Goal: Task Accomplishment & Management: Use online tool/utility

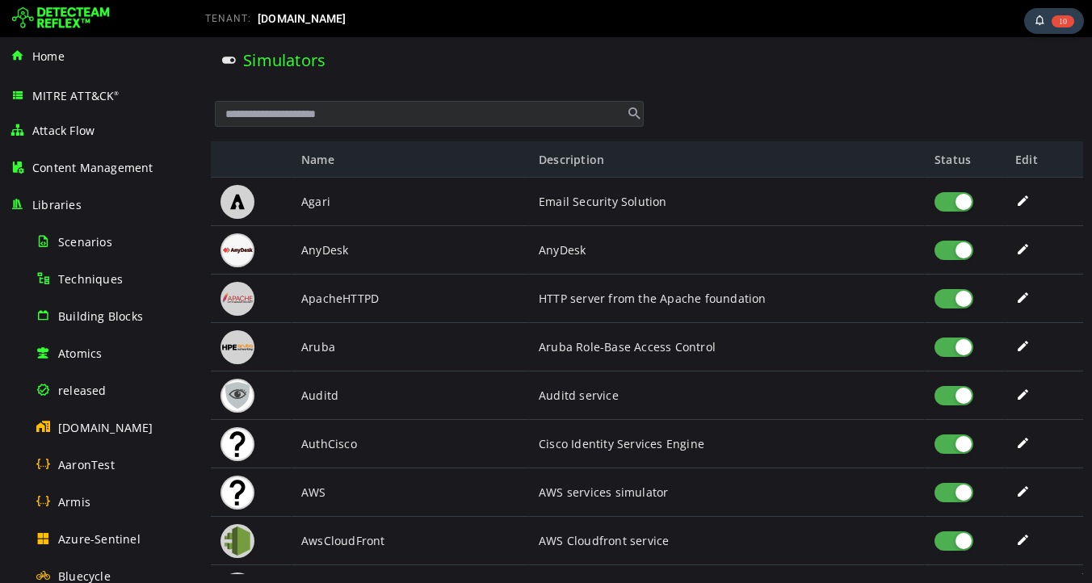
scroll to position [978, 0]
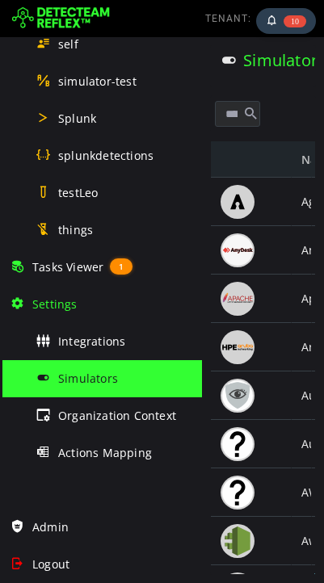
click at [278, 203] on div at bounding box center [251, 202] width 81 height 48
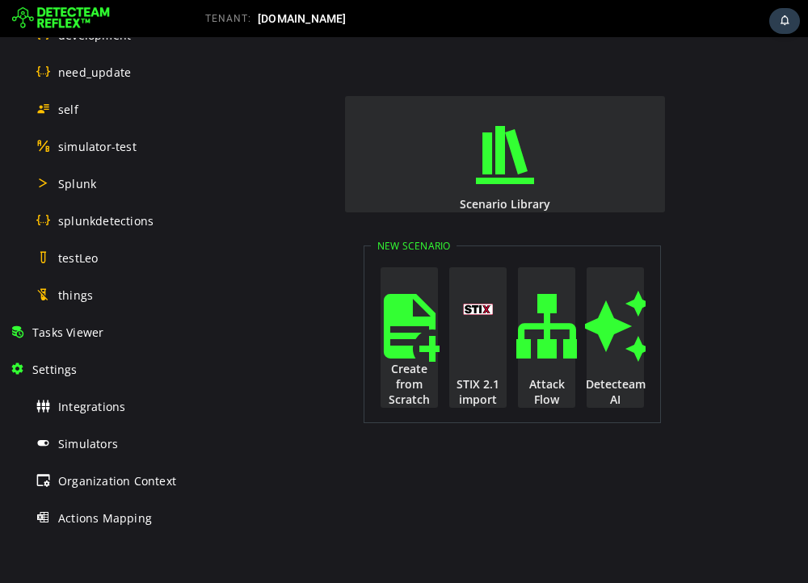
scroll to position [978, 0]
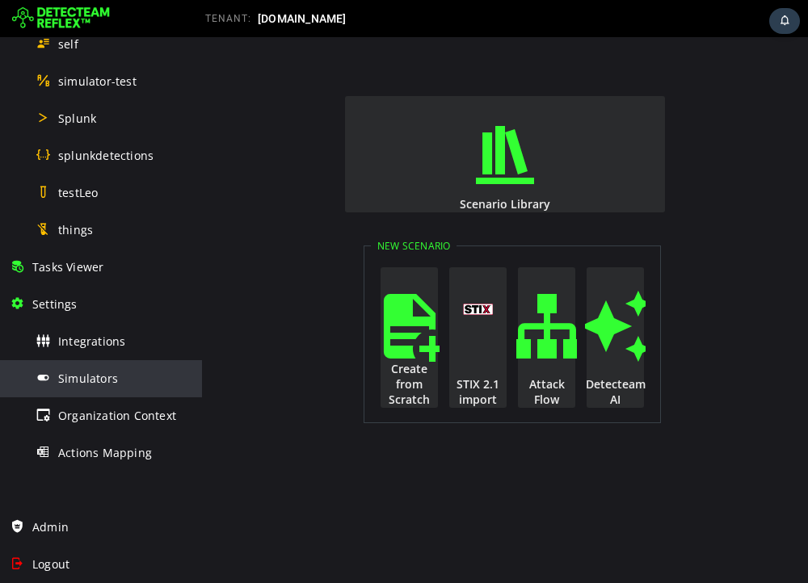
click at [102, 374] on span "Simulators" at bounding box center [88, 378] width 60 height 15
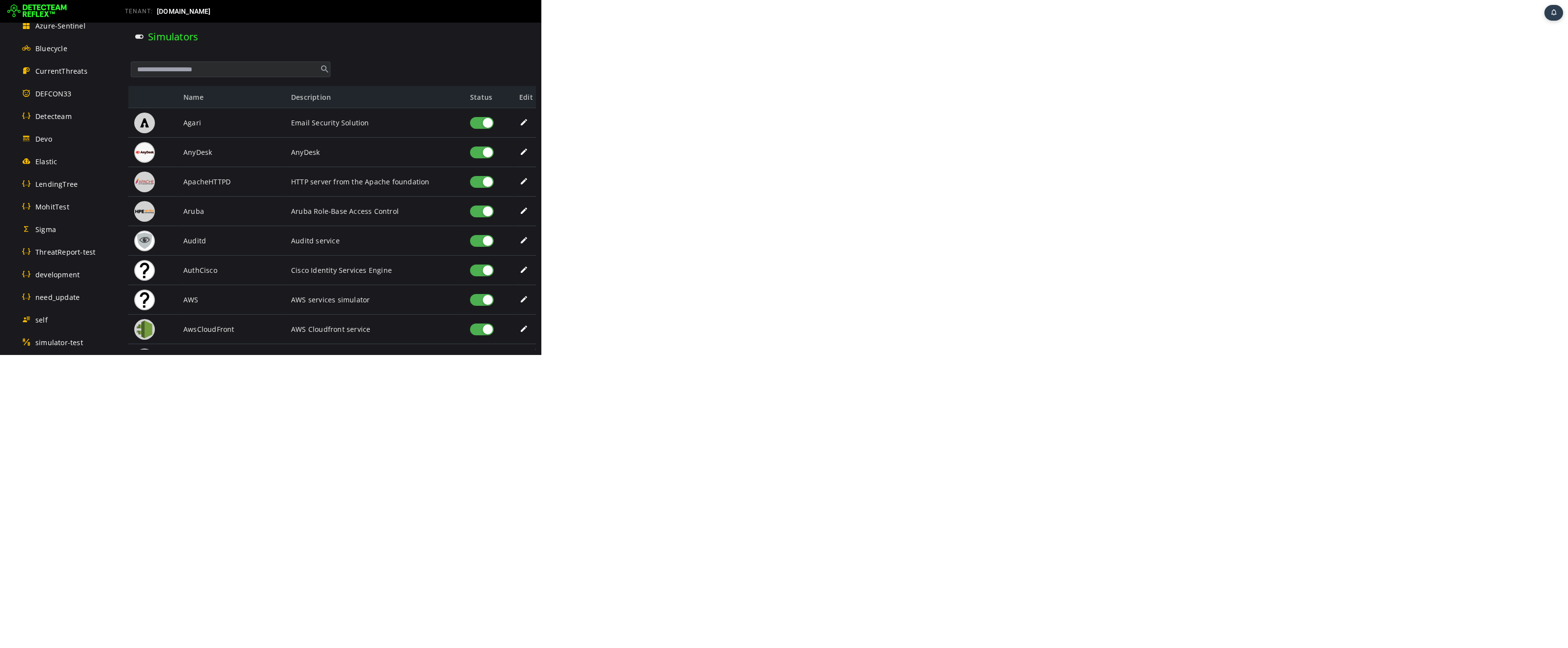
scroll to position [9, 0]
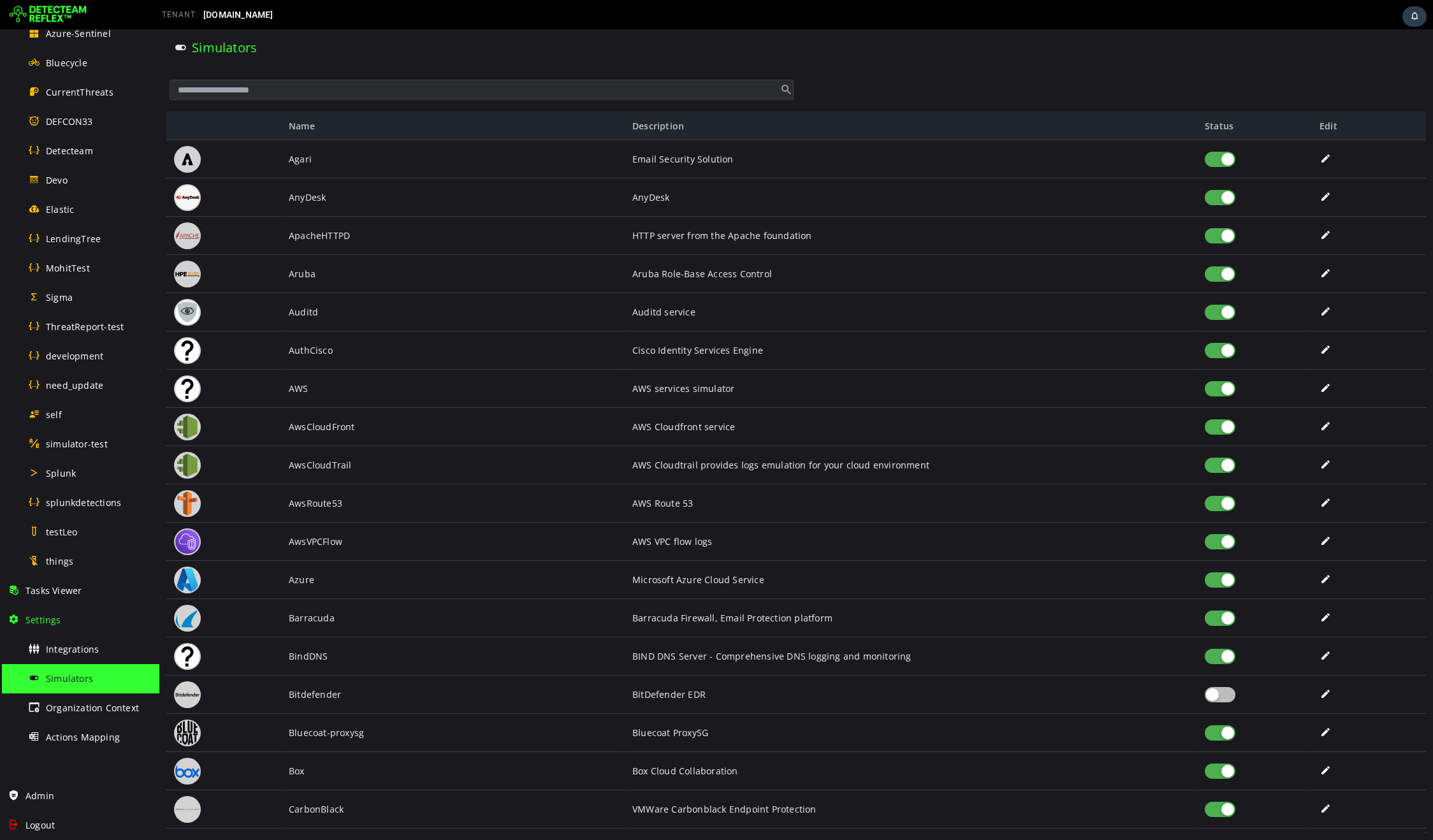
click at [637, 159] on span at bounding box center [1326, 159] width 13 height 11
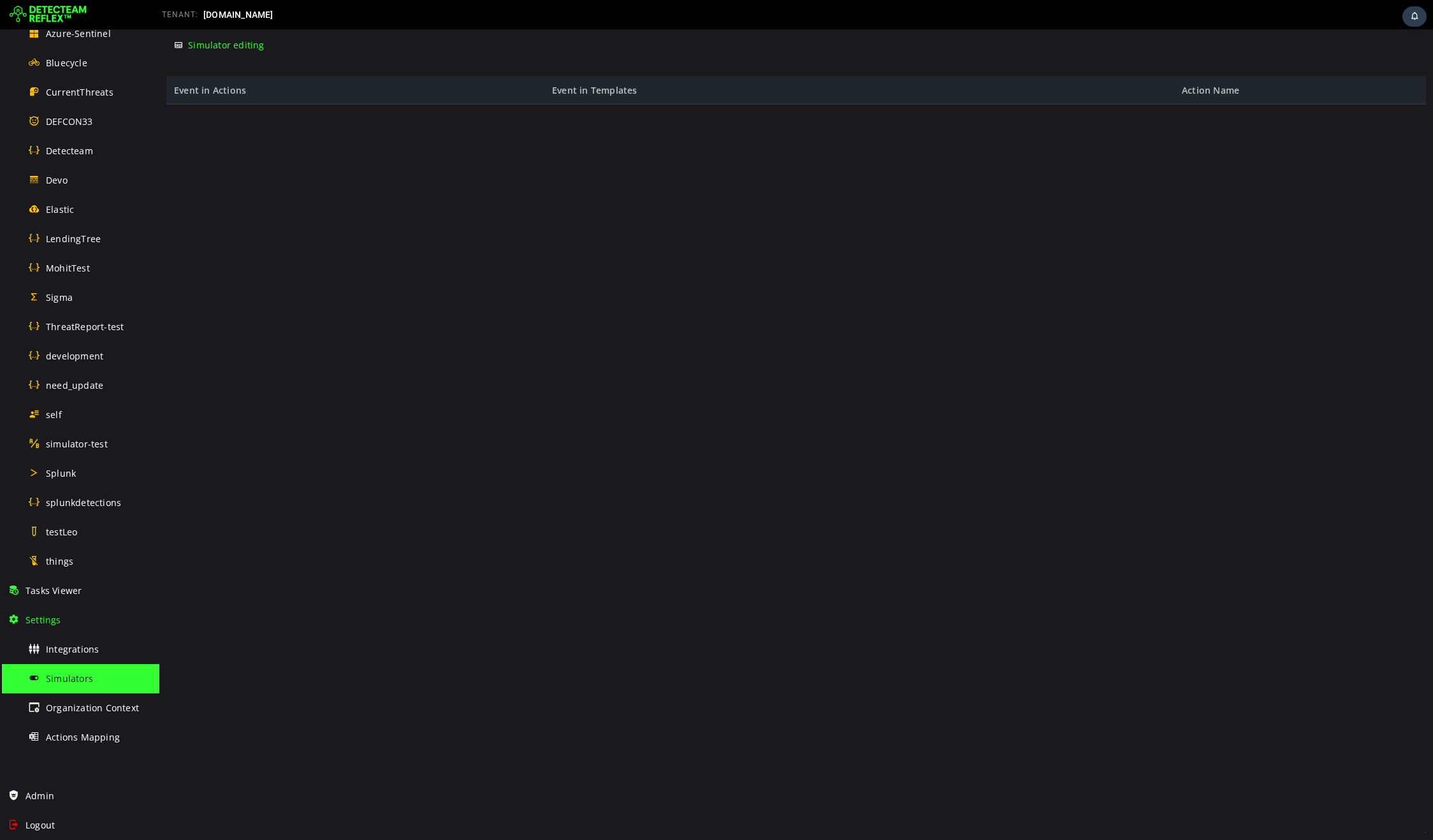
scroll to position [0, 0]
click at [88, 459] on span "Simulators" at bounding box center [69, 678] width 47 height 12
click at [224, 47] on span "Simulator editing" at bounding box center [226, 44] width 76 height 12
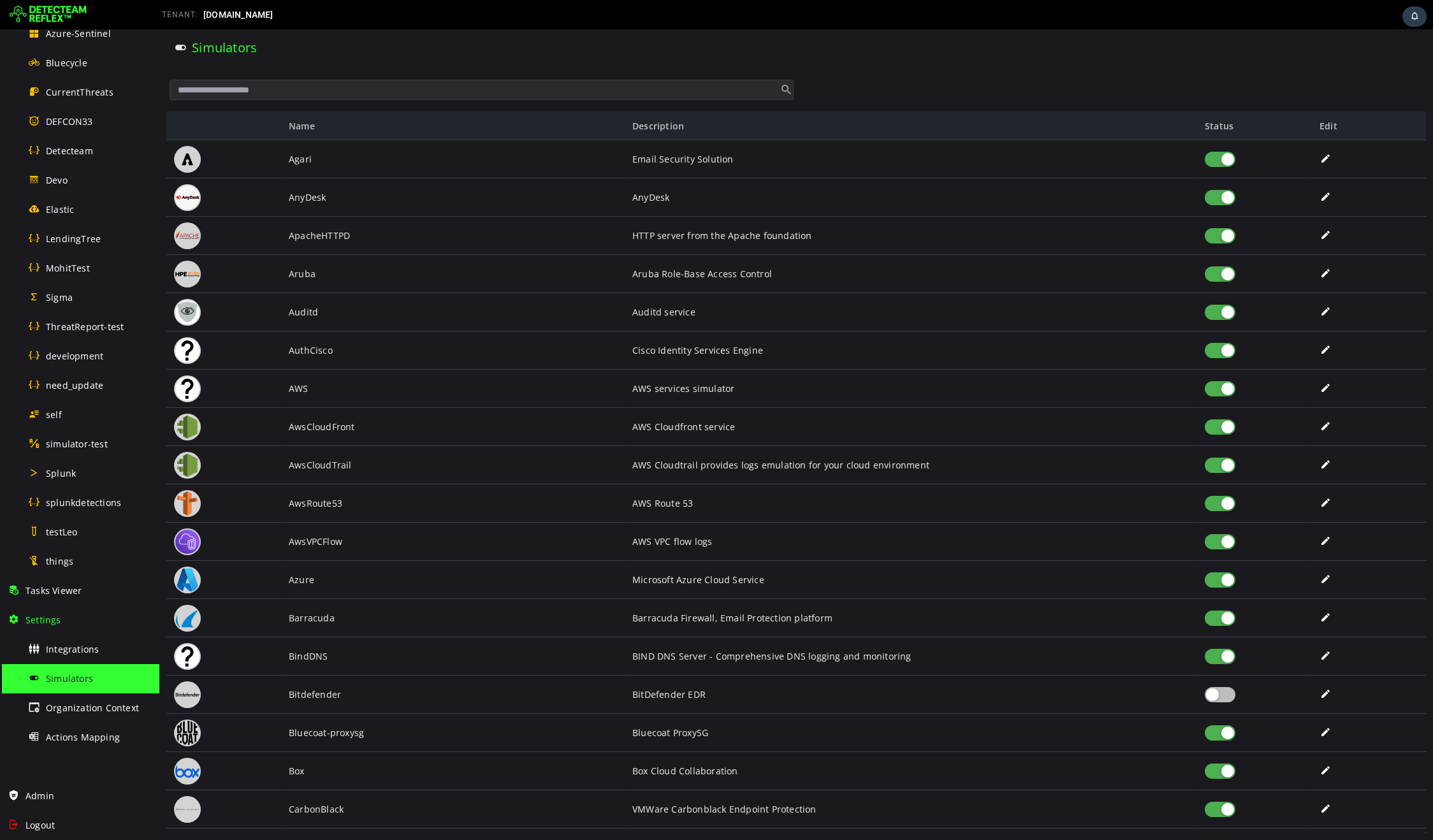
click at [451, 92] on input "text" at bounding box center [481, 90] width 624 height 21
click at [637, 57] on div "Simulators" at bounding box center [796, 52] width 1259 height 32
